Goal: Transaction & Acquisition: Purchase product/service

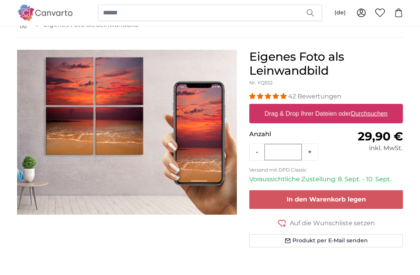
scroll to position [48, 0]
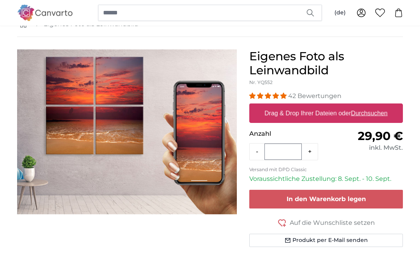
click at [374, 115] on u "Durchsuchen" at bounding box center [369, 113] width 37 height 7
click at [374, 106] on input "Drag & Drop Ihrer Dateien oder Durchsuchen" at bounding box center [326, 104] width 154 height 2
type input "**********"
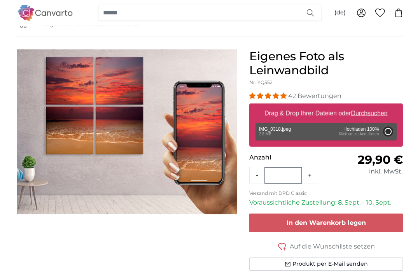
click at [297, 130] on div "Entfernen Nochmal versuchen Entfernen Hochladen Abbrechen Nochmal versuchen Ent…" at bounding box center [326, 132] width 141 height 18
click at [300, 133] on div "Entfernen Nochmal versuchen Entfernen Hochladen Abbrechen Nochmal versuchen Ent…" at bounding box center [326, 132] width 141 height 18
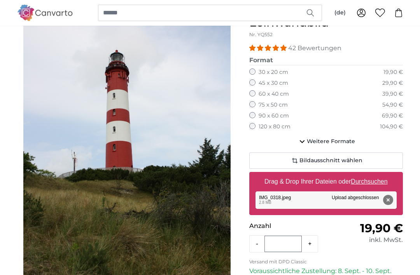
scroll to position [95, 0]
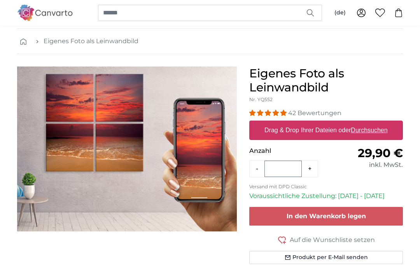
scroll to position [30, 0]
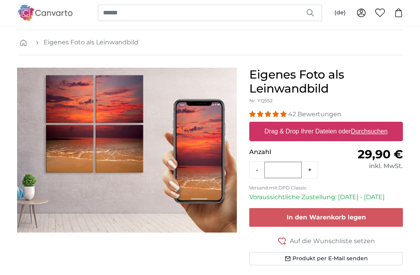
click at [373, 132] on u "Durchsuchen" at bounding box center [369, 131] width 37 height 7
click at [373, 124] on input "Drag & Drop Ihrer Dateien oder Durchsuchen" at bounding box center [326, 123] width 154 height 2
type input "**********"
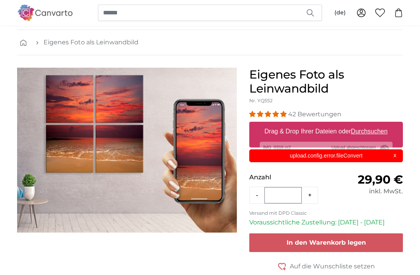
scroll to position [0, 0]
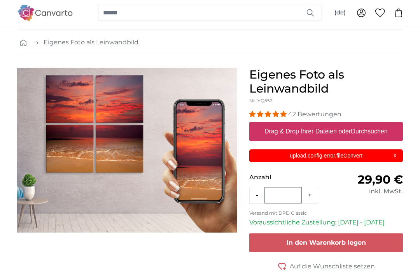
click at [398, 156] on div "upload.config.error.fileConvert X" at bounding box center [326, 155] width 154 height 13
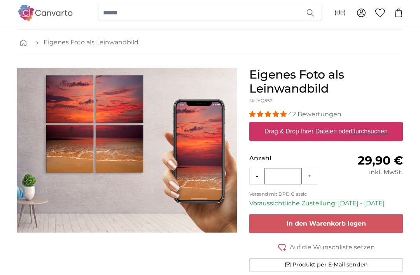
click at [375, 136] on label "Drag & Drop Ihrer Dateien oder Durchsuchen" at bounding box center [326, 132] width 130 height 16
click at [375, 124] on input "Drag & Drop Ihrer Dateien oder Durchsuchen" at bounding box center [326, 123] width 154 height 2
click at [381, 135] on u "Durchsuchen" at bounding box center [369, 131] width 37 height 7
click at [381, 124] on input "Drag & Drop Ihrer Dateien oder Durchsuchen" at bounding box center [326, 123] width 154 height 2
type input "**********"
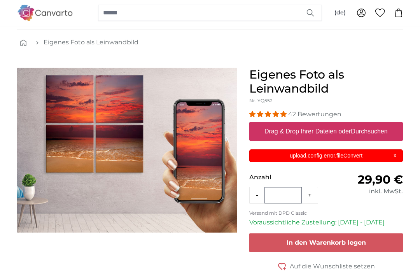
click at [279, 154] on p "upload.config.error.fileConvert" at bounding box center [326, 156] width 144 height 8
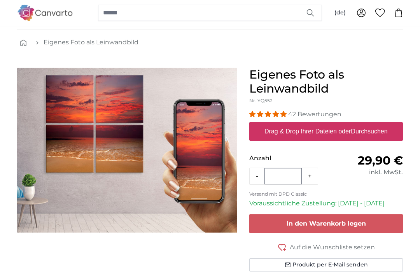
click at [381, 131] on u "Durchsuchen" at bounding box center [369, 131] width 37 height 7
click at [381, 124] on input "Drag & Drop Ihrer Dateien oder Durchsuchen" at bounding box center [326, 123] width 154 height 2
type input "**********"
